Goal: Use online tool/utility

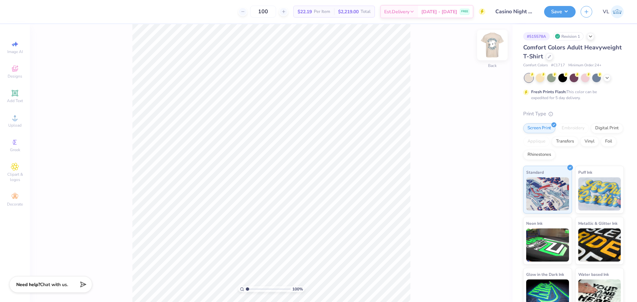
click at [488, 50] on img at bounding box center [492, 45] width 27 height 27
click at [208, 78] on div "100 % Front" at bounding box center [271, 163] width 482 height 278
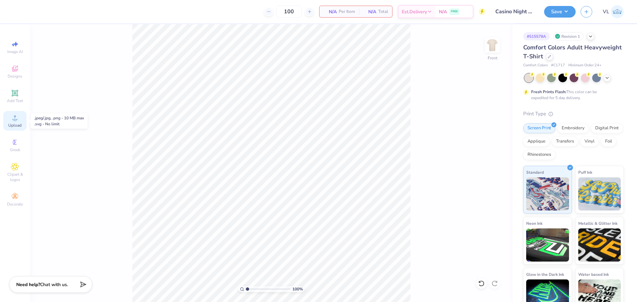
click at [15, 121] on circle at bounding box center [15, 120] width 4 height 4
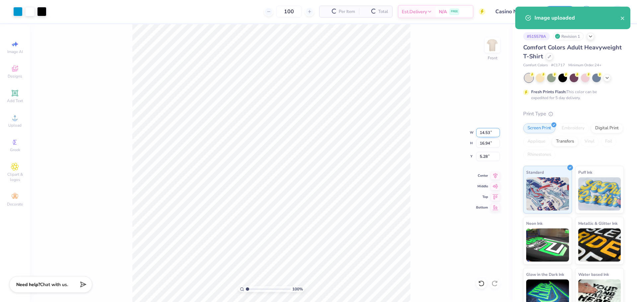
click at [487, 134] on input "14.53" at bounding box center [488, 132] width 24 height 9
type input "12.00"
type input "13.99"
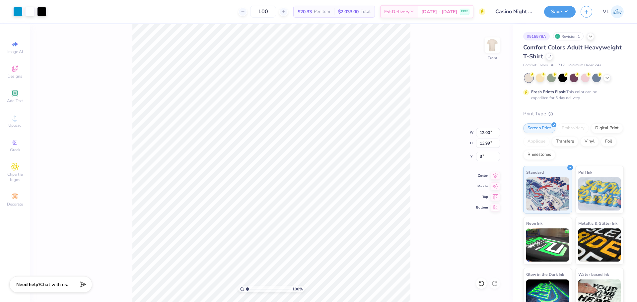
type input "3.00"
click at [482, 133] on input "12.00" at bounding box center [488, 132] width 24 height 9
type input "11.50"
type input "13.41"
type input "3.29"
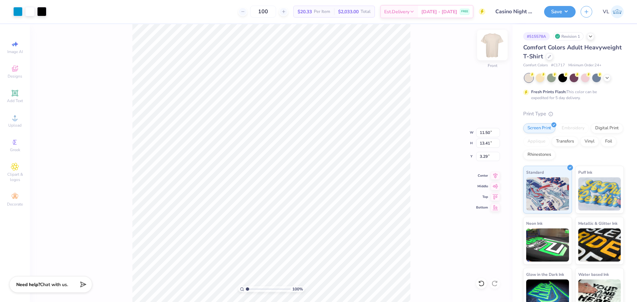
click at [497, 42] on img at bounding box center [492, 45] width 27 height 27
click at [11, 122] on div "Upload" at bounding box center [14, 121] width 23 height 20
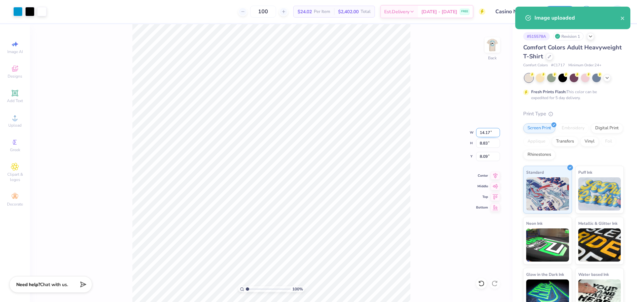
click at [478, 134] on input "14.17" at bounding box center [488, 132] width 24 height 9
type input "3.50"
type input "2.18"
type input "3.00"
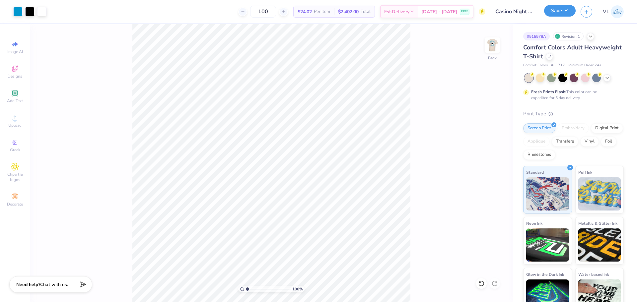
click at [557, 15] on button "Save" at bounding box center [560, 11] width 32 height 12
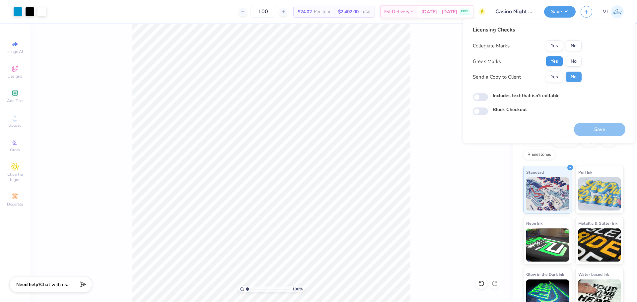
click at [556, 61] on button "Yes" at bounding box center [553, 61] width 17 height 11
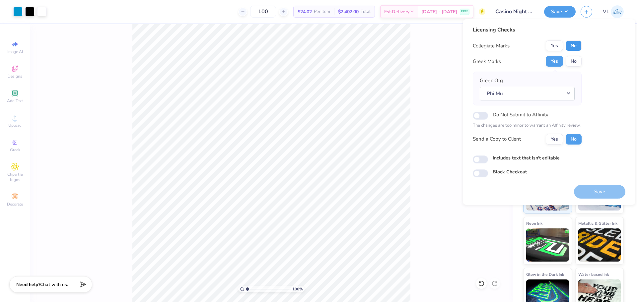
click at [574, 45] on button "No" at bounding box center [573, 45] width 16 height 11
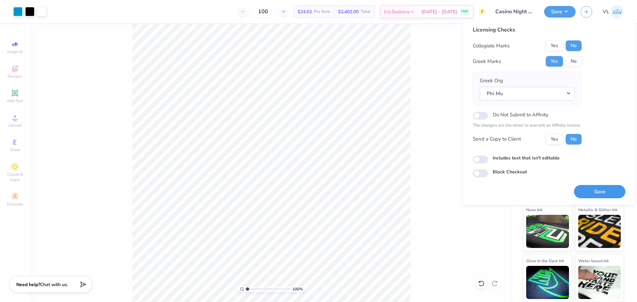
click at [608, 188] on button "Save" at bounding box center [599, 192] width 51 height 14
